Goal: Task Accomplishment & Management: Use online tool/utility

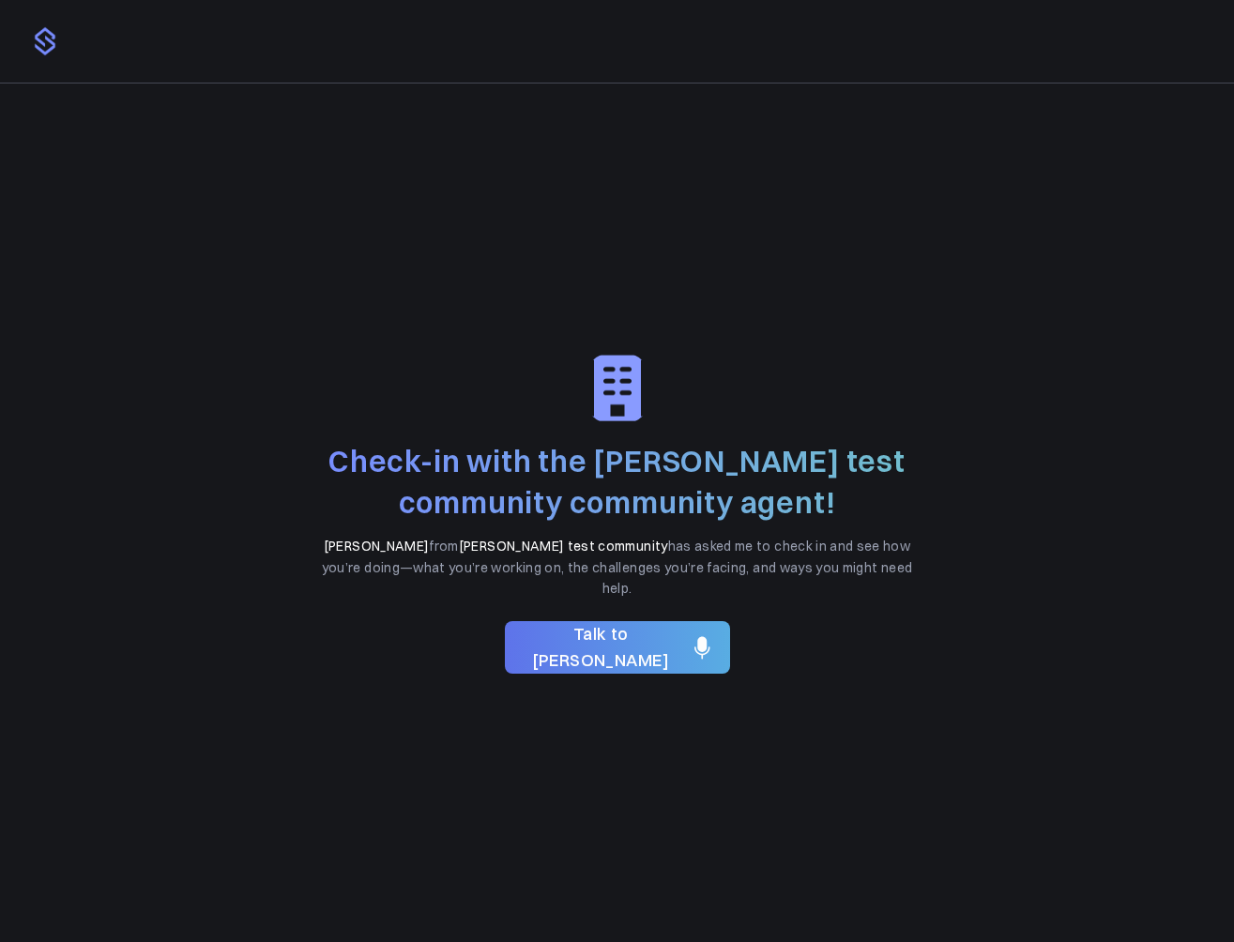
click at [616, 643] on span "Talk to [PERSON_NAME]" at bounding box center [601, 648] width 163 height 54
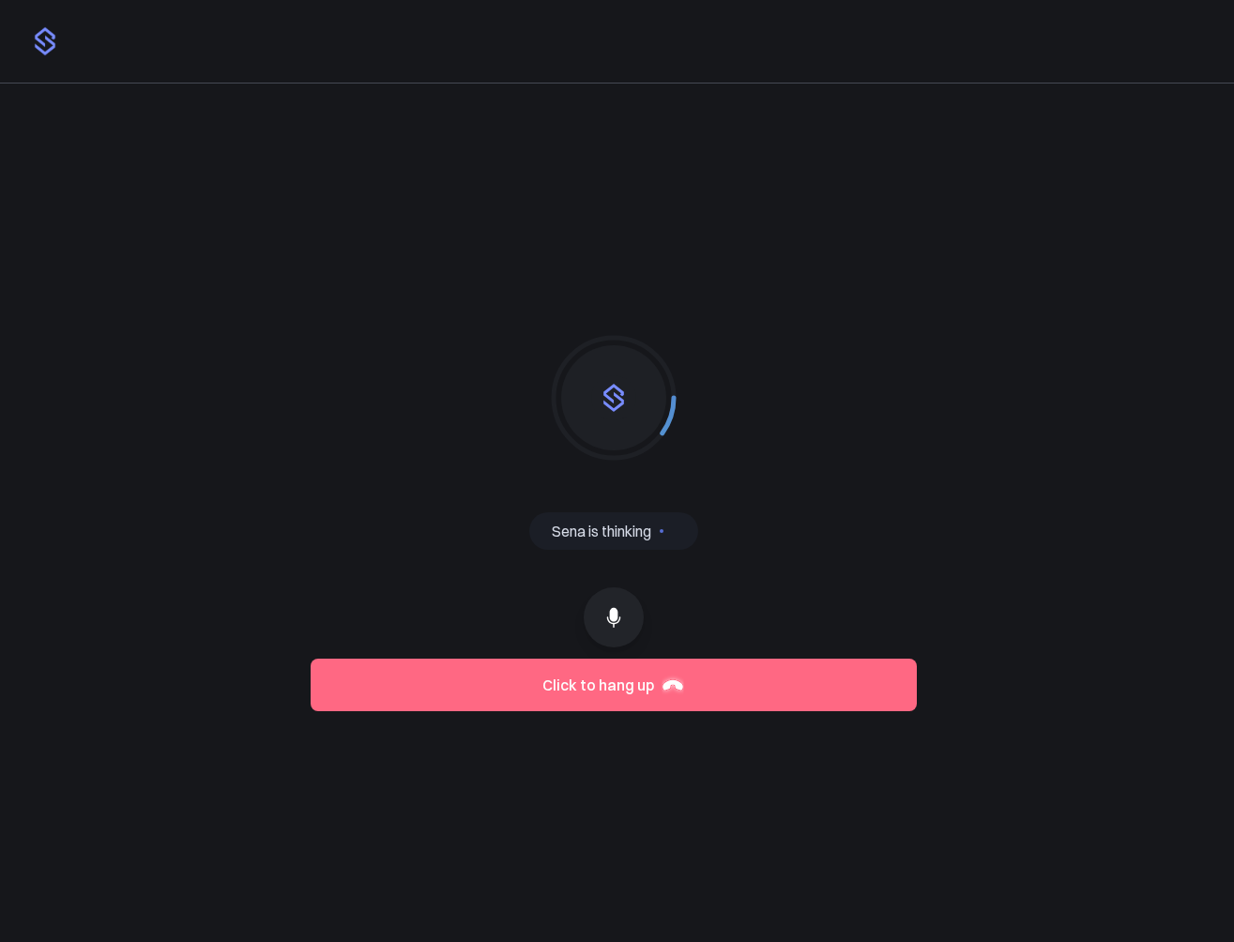
click at [620, 597] on button at bounding box center [614, 617] width 60 height 60
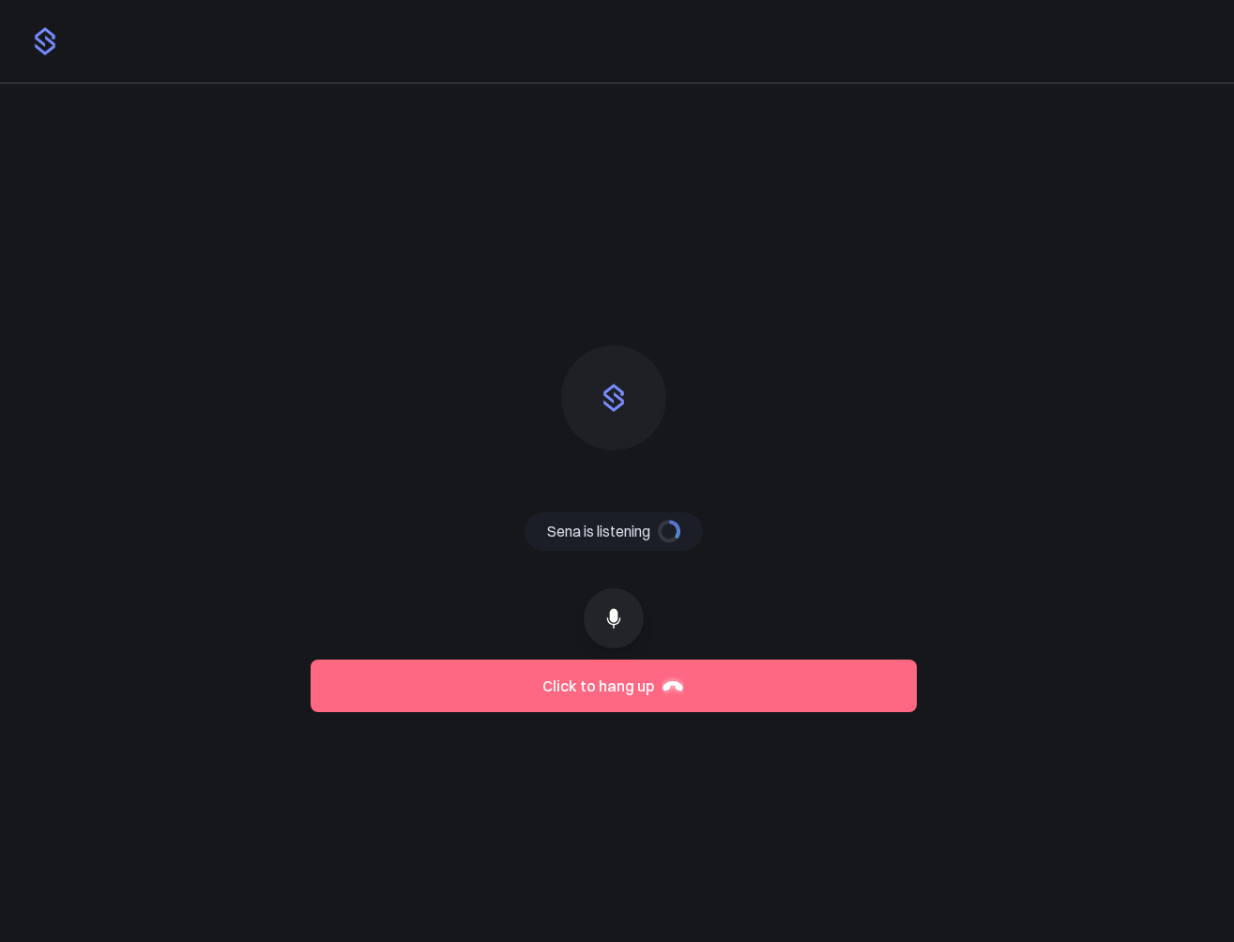
click at [620, 597] on button at bounding box center [614, 618] width 60 height 60
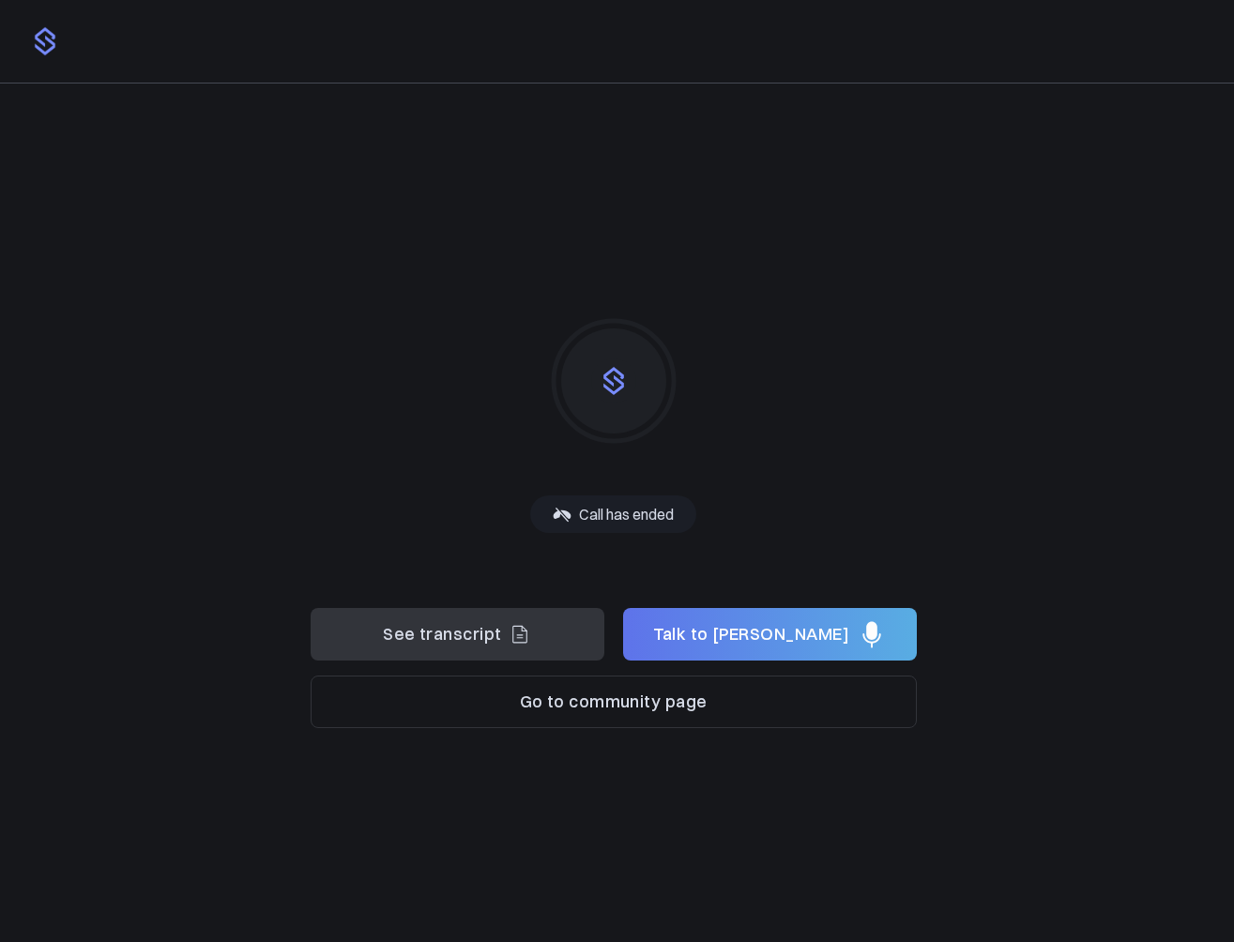
click at [493, 643] on span "See transcript" at bounding box center [442, 634] width 118 height 27
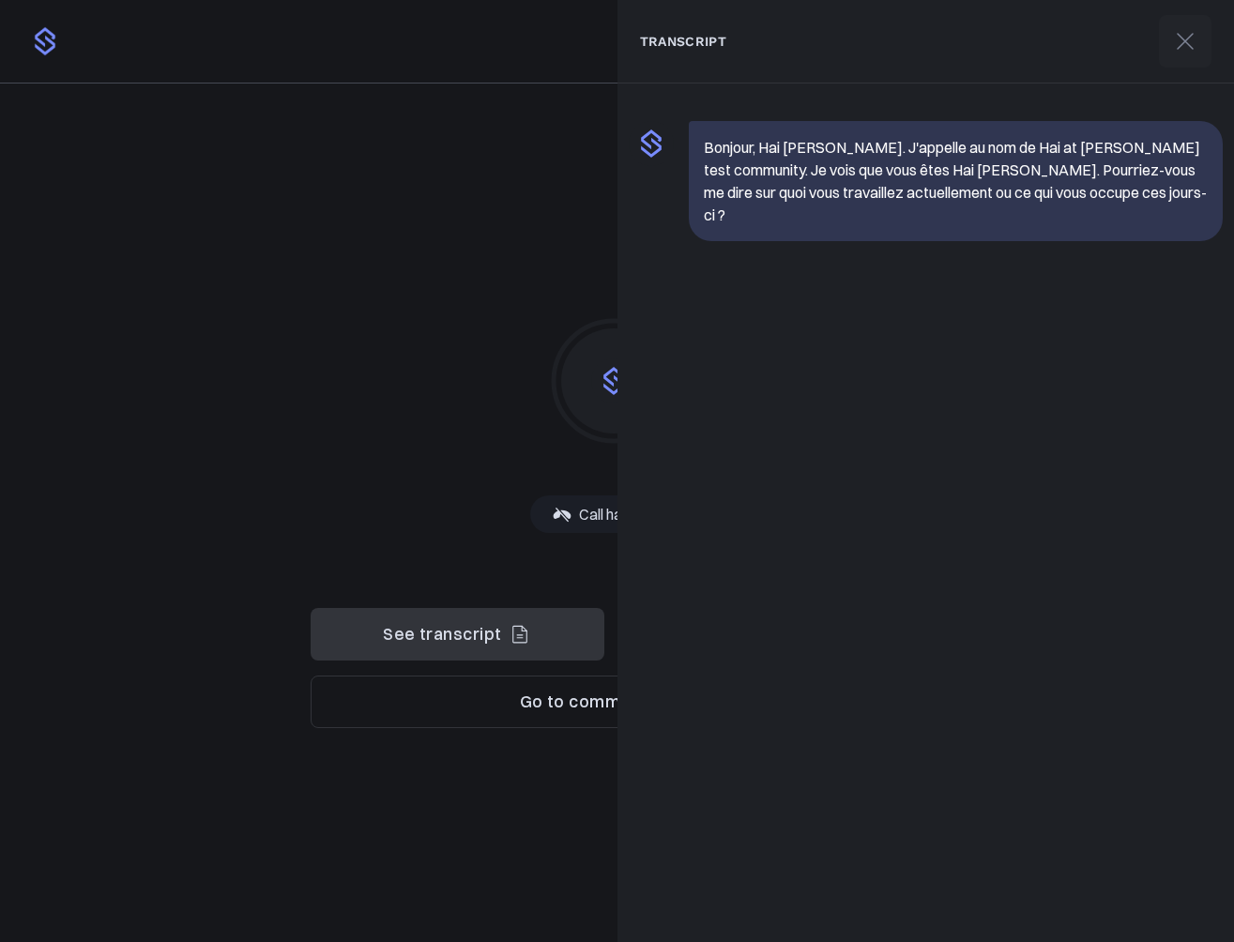
click at [474, 486] on div "Sena is thinking Sena is talking Sena is listening Call has ended" at bounding box center [614, 513] width 606 height 432
click at [1191, 42] on icon at bounding box center [1185, 41] width 30 height 30
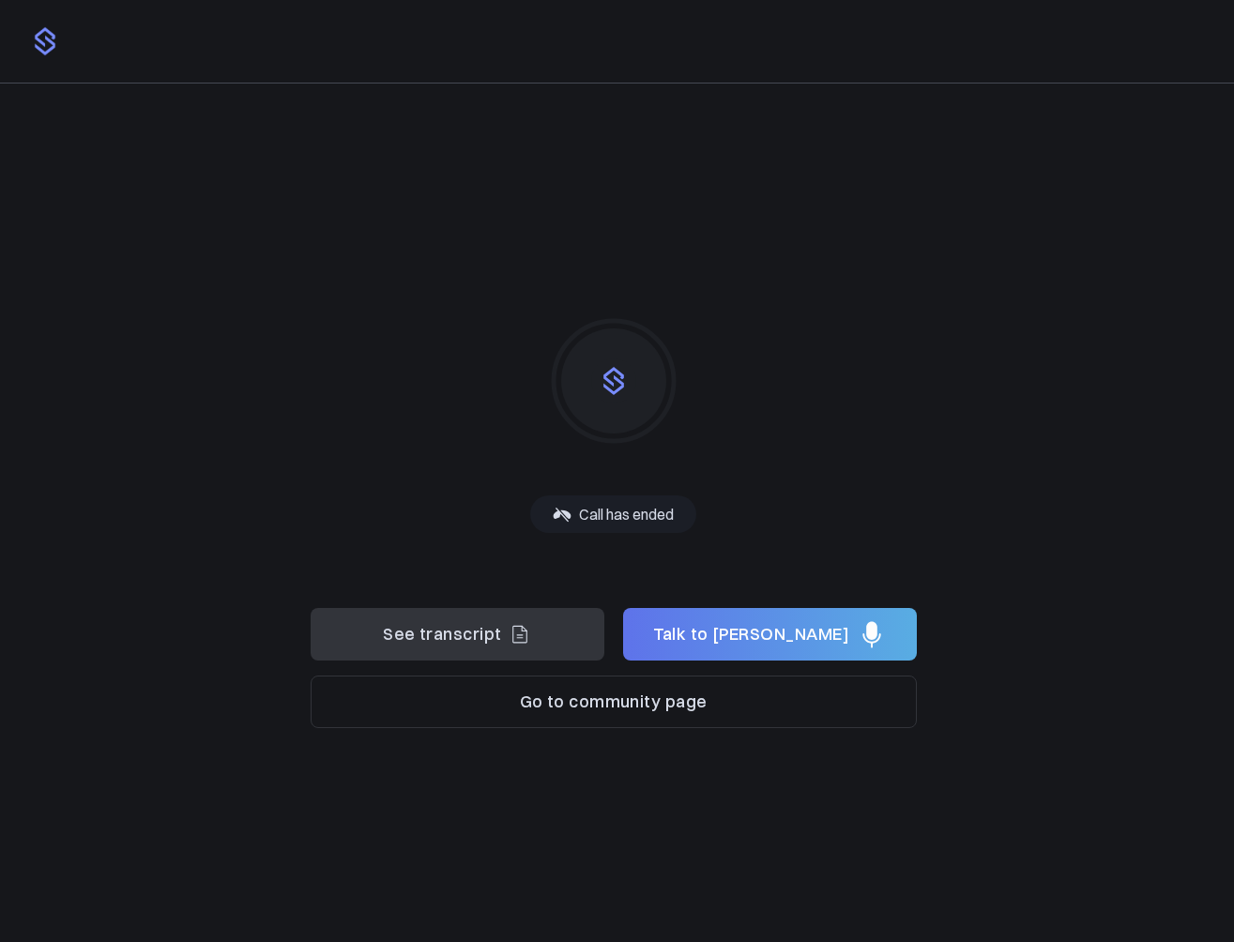
click at [728, 638] on span "Talk to [PERSON_NAME]" at bounding box center [751, 634] width 196 height 27
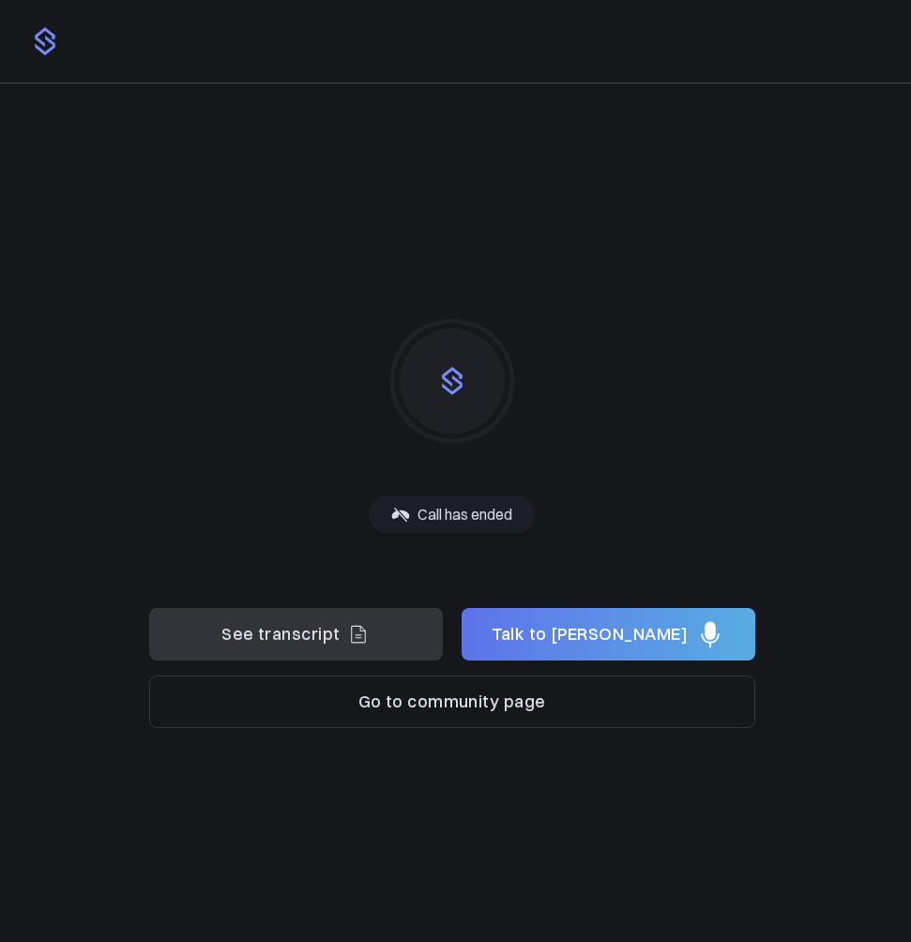
click at [435, 247] on div "Sena is thinking Sena is talking Sena is listening Call has ended" at bounding box center [456, 513] width 614 height 858
